Goal: Information Seeking & Learning: Learn about a topic

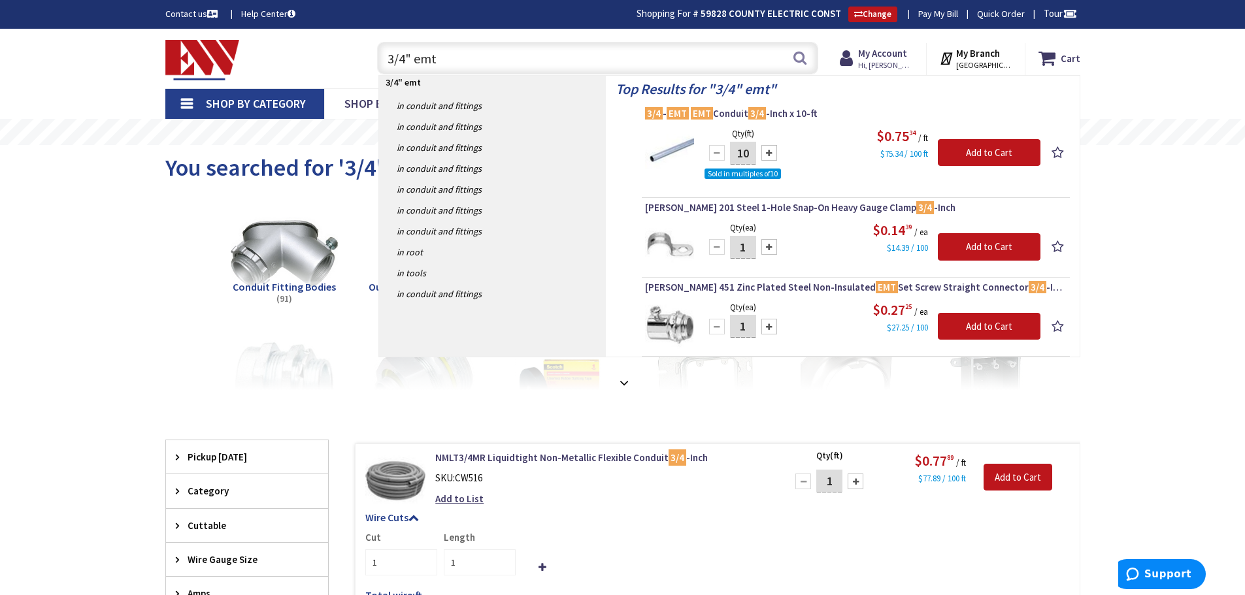
drag, startPoint x: 448, startPoint y: 54, endPoint x: 318, endPoint y: 84, distance: 133.4
click at [318, 84] on div "Skip to Content Toggle Nav 3/4" emt 3/4" emt Search Cart My Cart Close" at bounding box center [623, 58] width 980 height 59
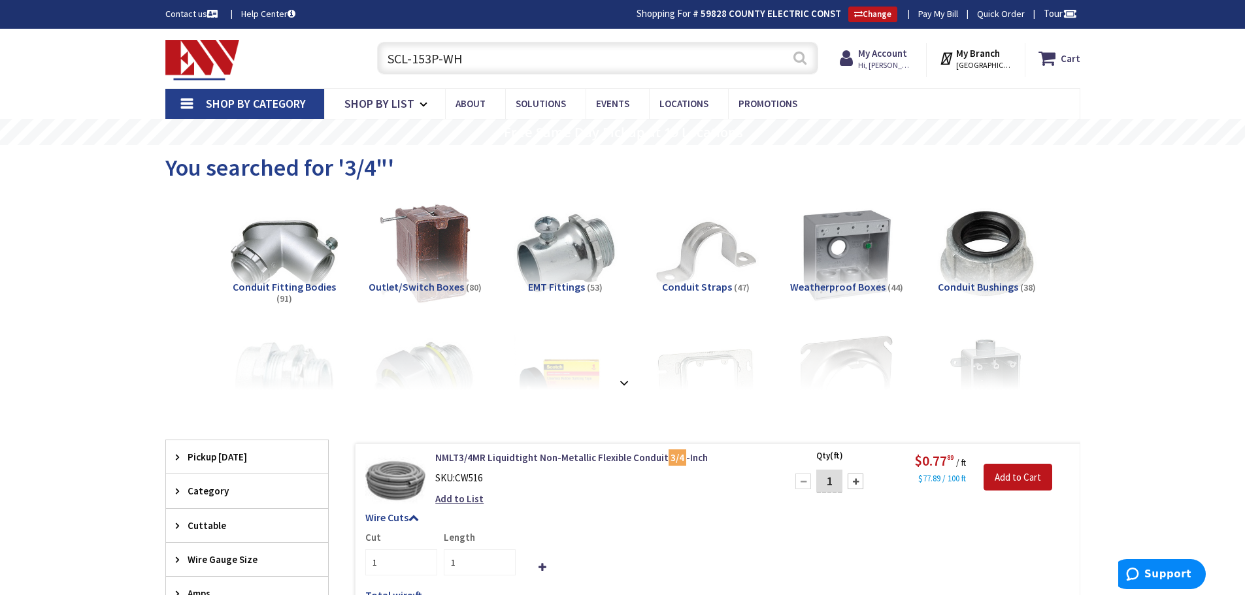
type input "SCL-153P-WH"
click at [800, 50] on button "Search" at bounding box center [800, 57] width 17 height 29
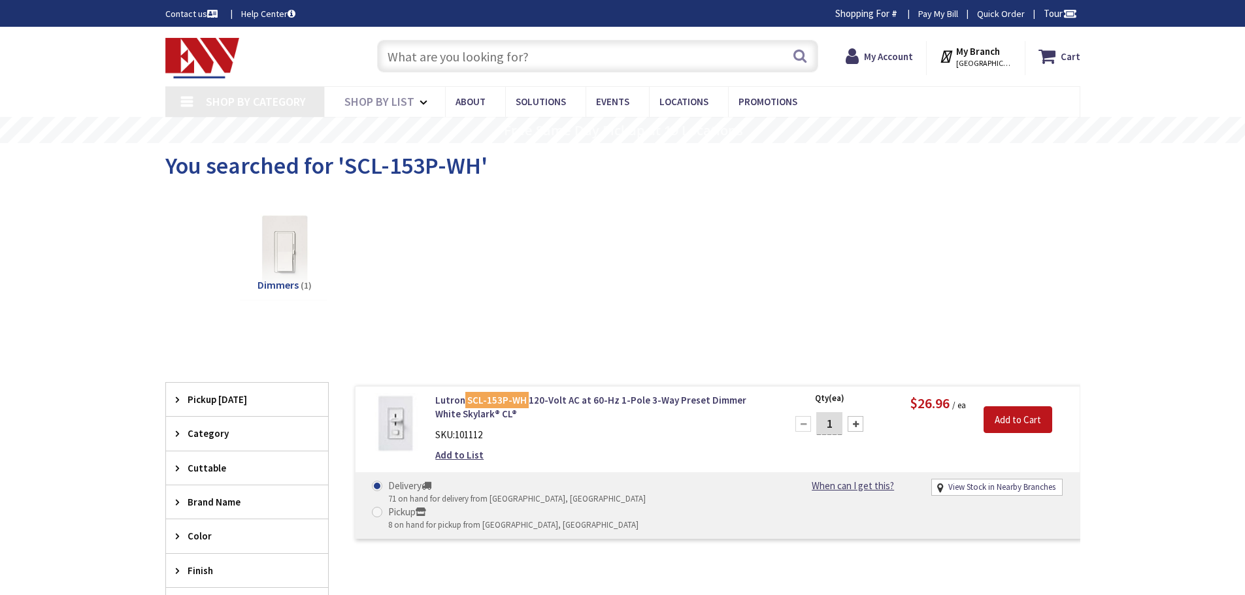
type input "[STREET_ADDRESS]"
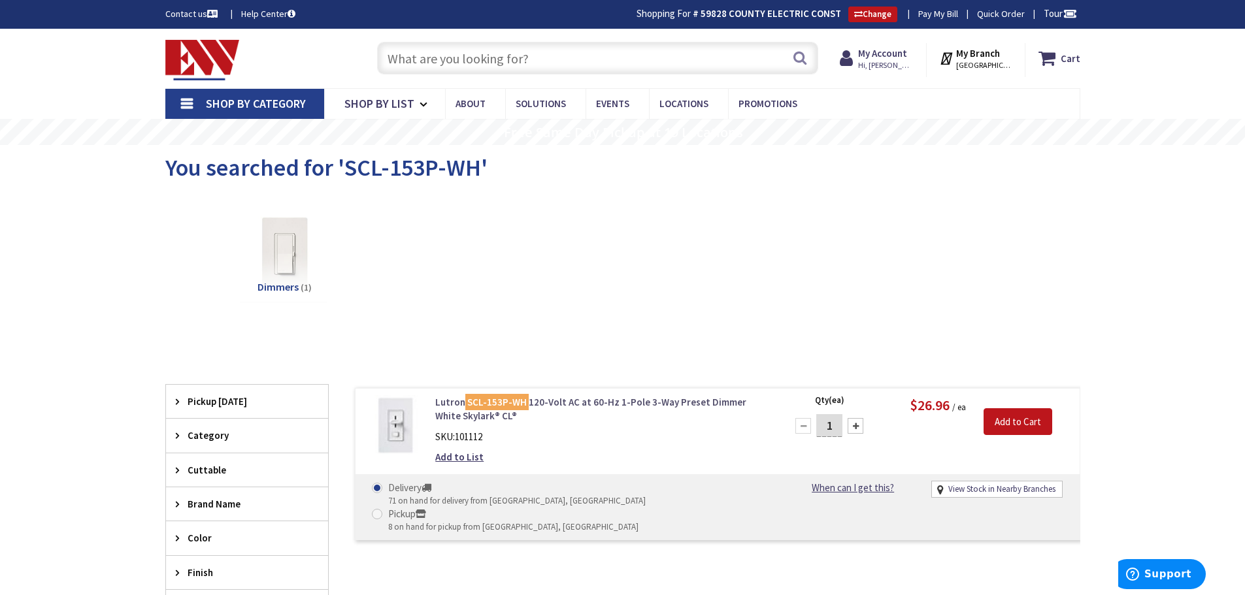
click at [576, 403] on link "Lutron SCL-153P-WH 120-Volt AC at 60-Hz 1-Pole 3-Way Preset Dimmer White Skylar…" at bounding box center [601, 409] width 333 height 28
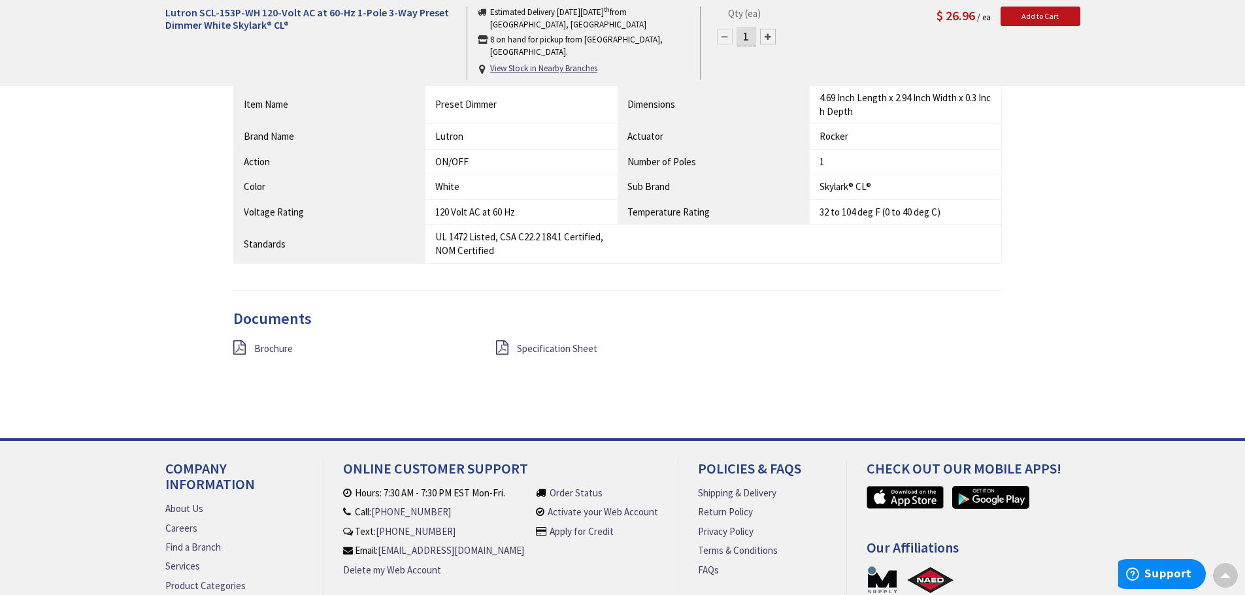
scroll to position [1039, 0]
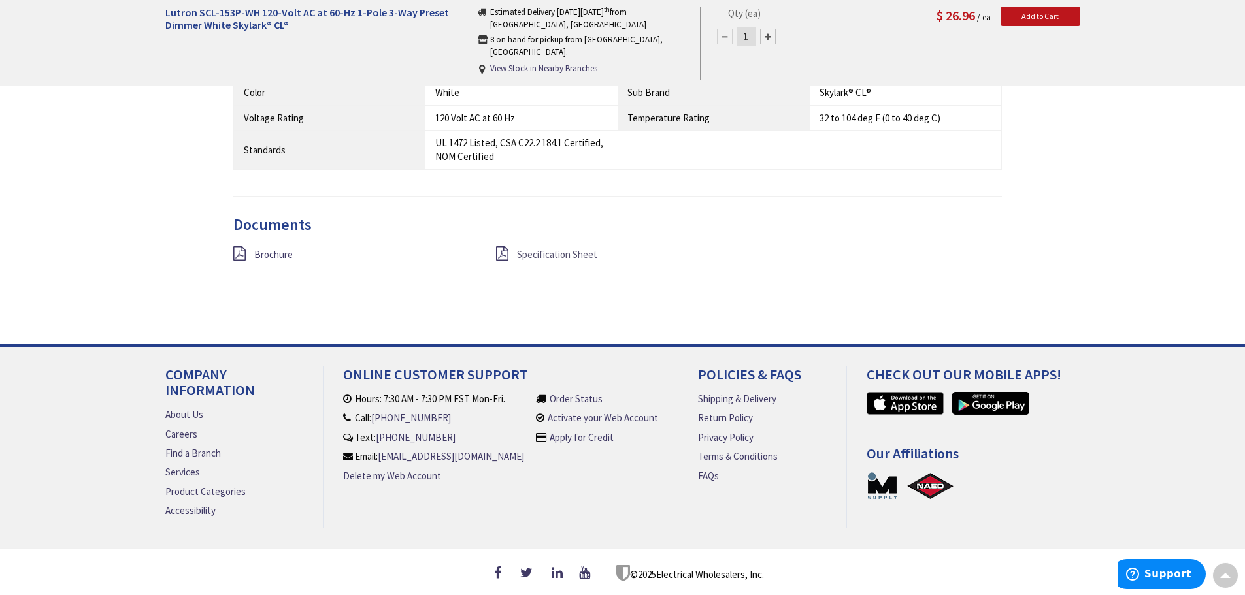
click at [531, 248] on span "Specification Sheet" at bounding box center [557, 254] width 80 height 12
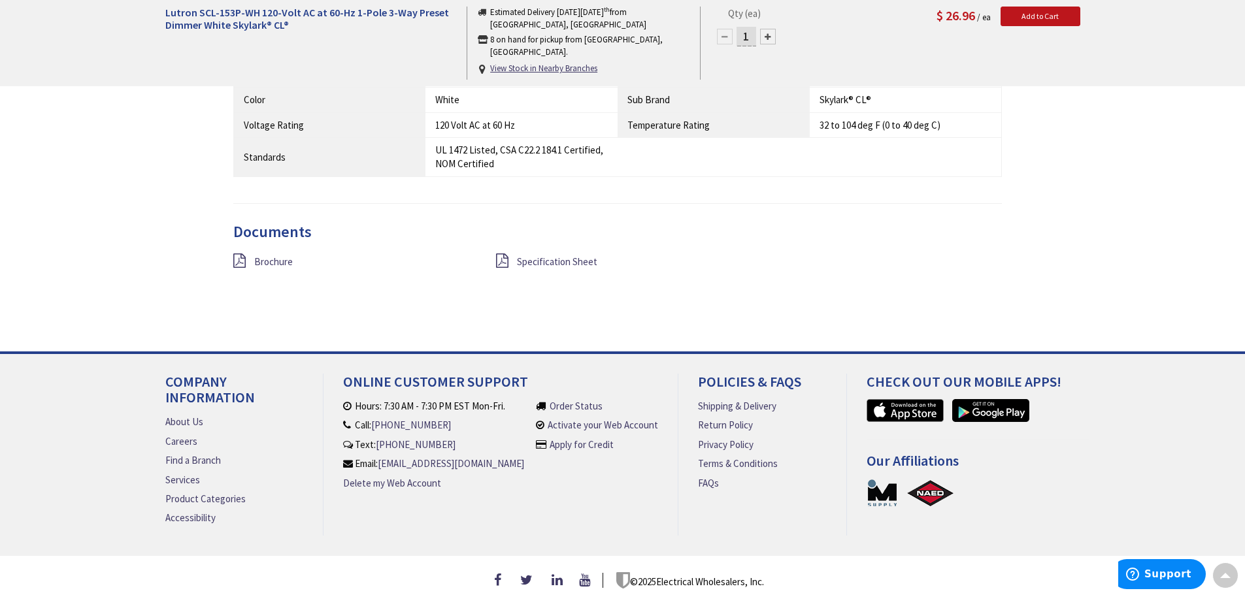
scroll to position [1026, 0]
